Goal: Transaction & Acquisition: Register for event/course

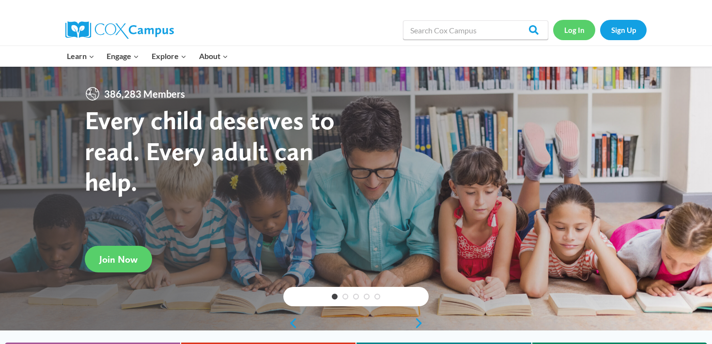
click at [575, 27] on link "Log In" at bounding box center [574, 30] width 42 height 20
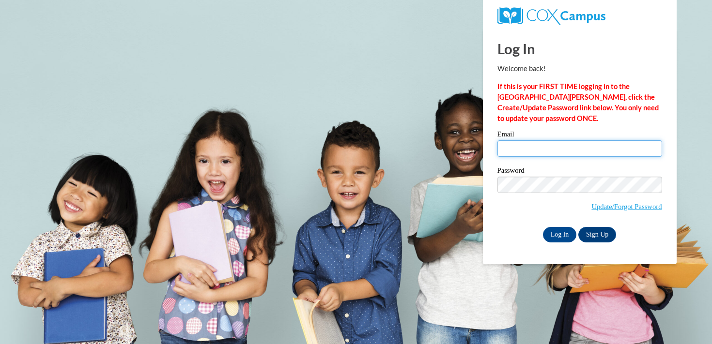
click at [556, 154] on input "Email" at bounding box center [579, 148] width 165 height 16
type input "s"
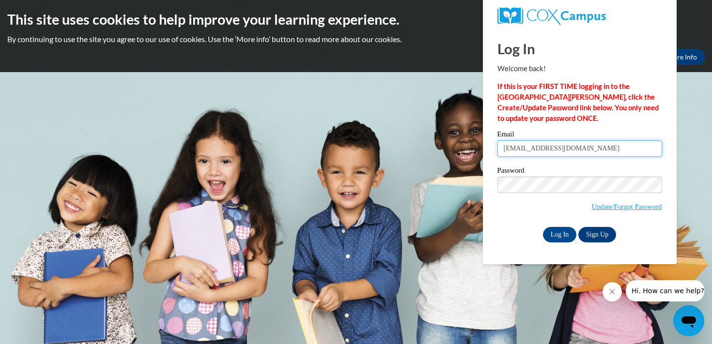
type input "[EMAIL_ADDRESS][DOMAIN_NAME]"
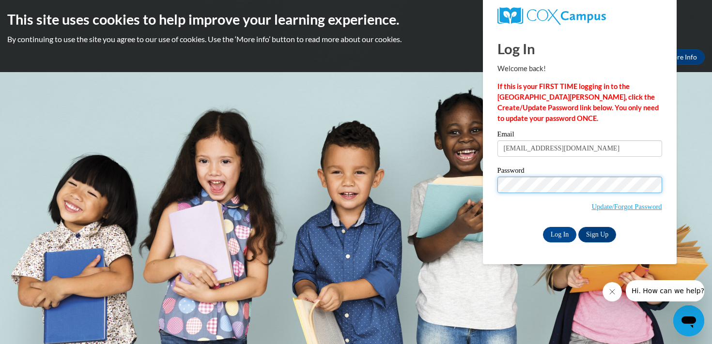
click at [543, 227] on input "Log In" at bounding box center [560, 235] width 34 height 16
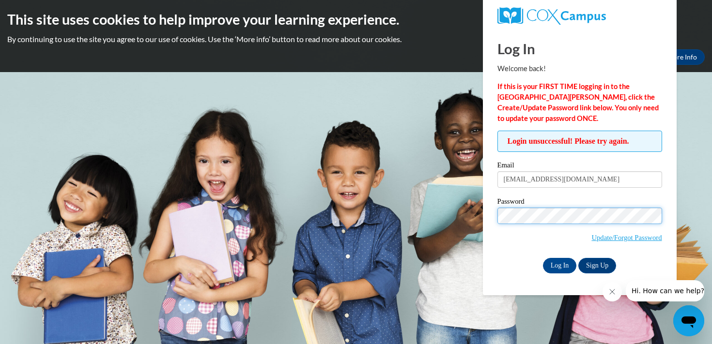
click at [543, 258] on input "Log In" at bounding box center [560, 266] width 34 height 16
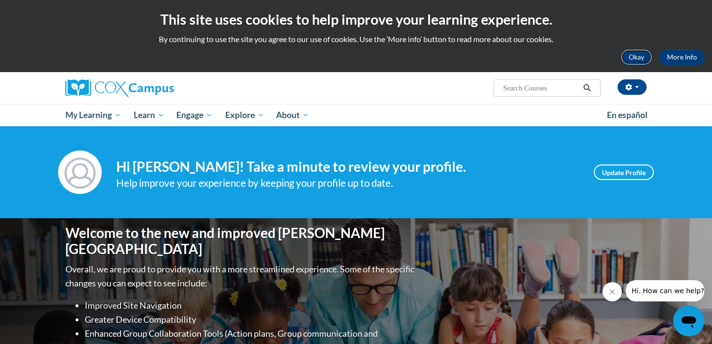
click at [637, 57] on button "Okay" at bounding box center [636, 57] width 31 height 16
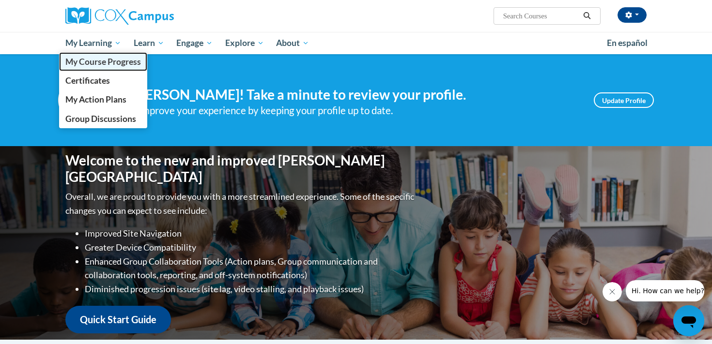
click at [106, 62] on span "My Course Progress" at bounding box center [103, 62] width 76 height 10
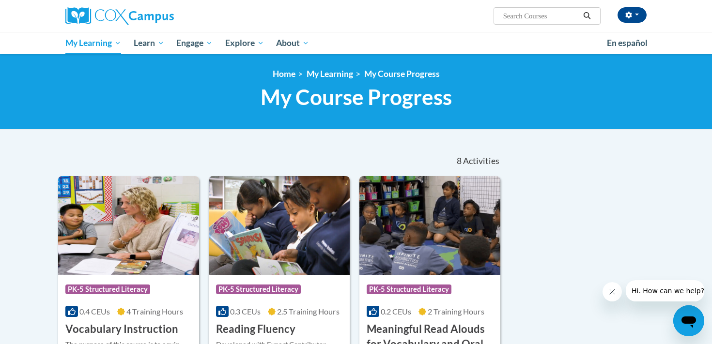
click at [514, 17] on input "Search..." at bounding box center [541, 16] width 78 height 12
type input "comprehension"
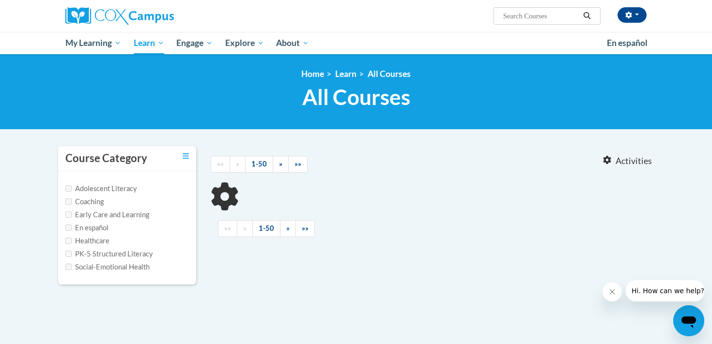
type input "comprehension"
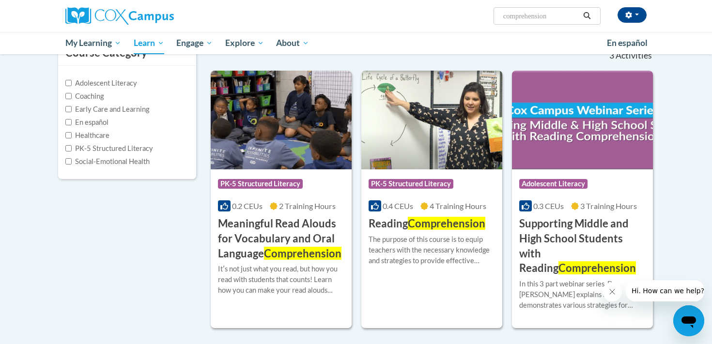
scroll to position [108, 0]
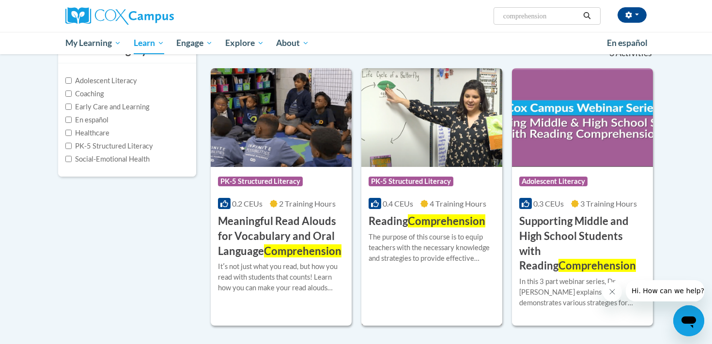
click at [451, 148] on img at bounding box center [431, 117] width 141 height 99
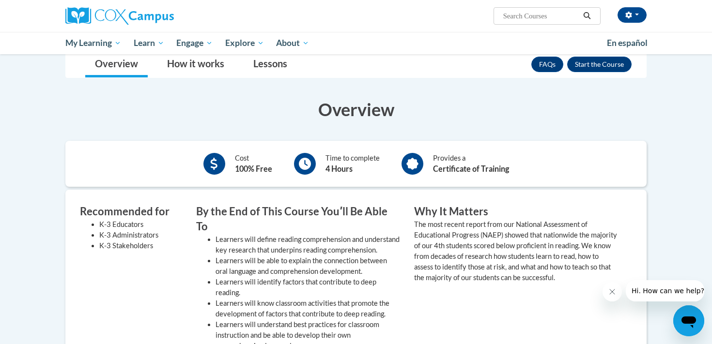
scroll to position [141, 0]
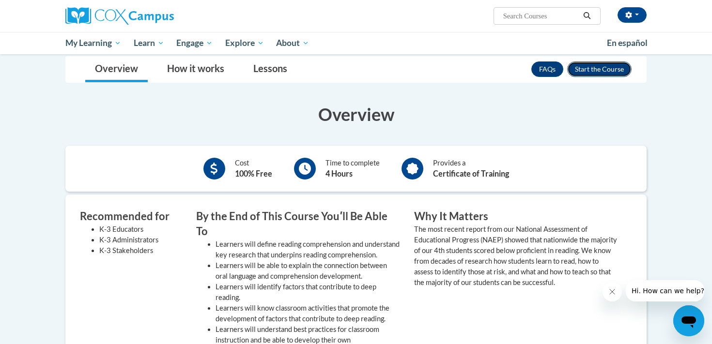
click at [610, 68] on button "Enroll" at bounding box center [599, 70] width 64 height 16
